Goal: Information Seeking & Learning: Learn about a topic

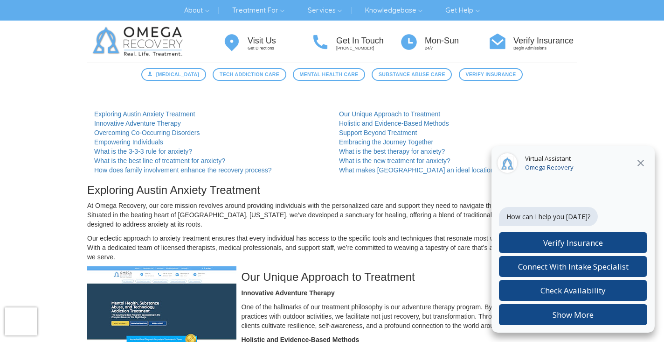
click at [642, 162] on icon at bounding box center [641, 163] width 7 height 7
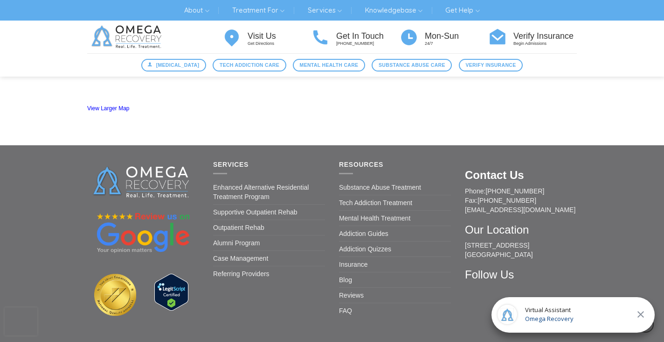
scroll to position [1315, 0]
click at [398, 201] on link "Tech Addiction Treatment" at bounding box center [375, 202] width 73 height 15
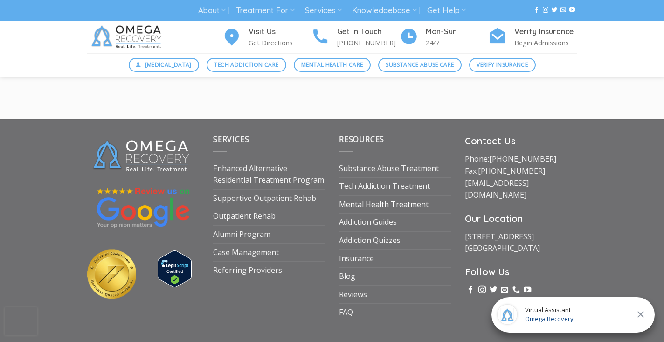
scroll to position [1470, 0]
click at [487, 231] on link "1710 Evergreen Ave Suite B Austin, TX 78704" at bounding box center [502, 242] width 75 height 22
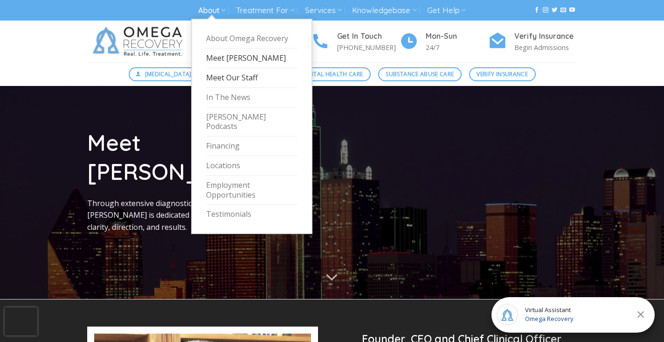
click at [230, 75] on link "Meet Our Staff" at bounding box center [251, 78] width 91 height 20
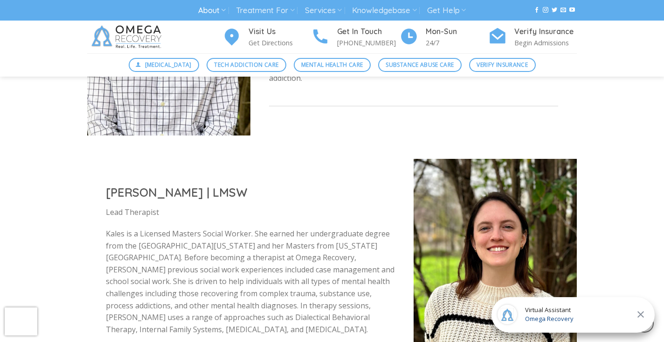
scroll to position [1328, 0]
